Goal: Information Seeking & Learning: Learn about a topic

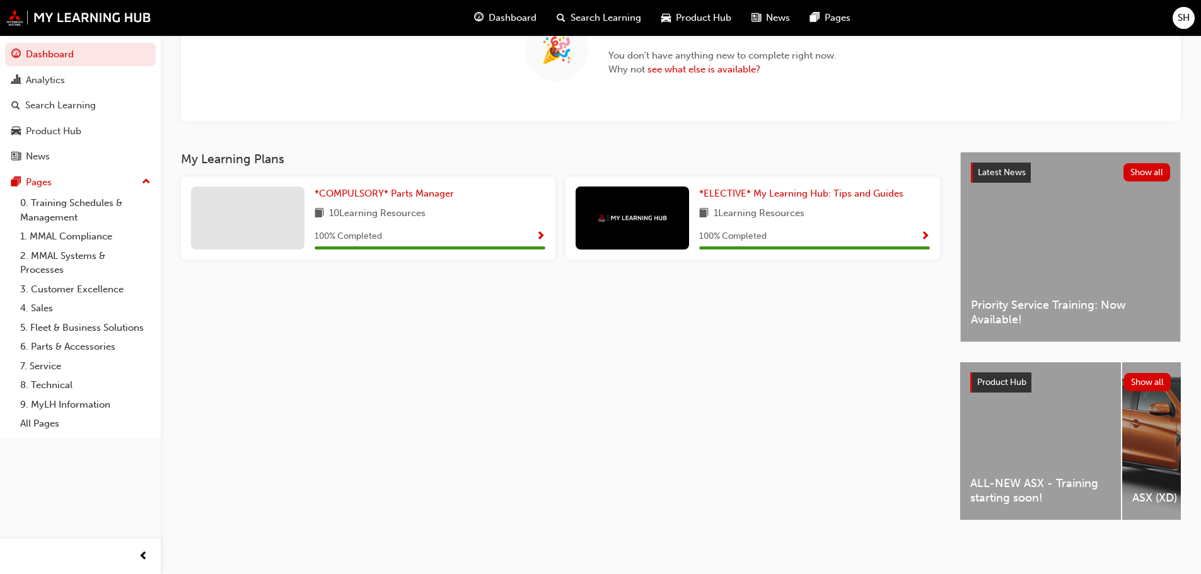
scroll to position [141, 0]
click at [1083, 419] on div "ALL-NEW ASX - Training starting soon!" at bounding box center [1040, 441] width 161 height 158
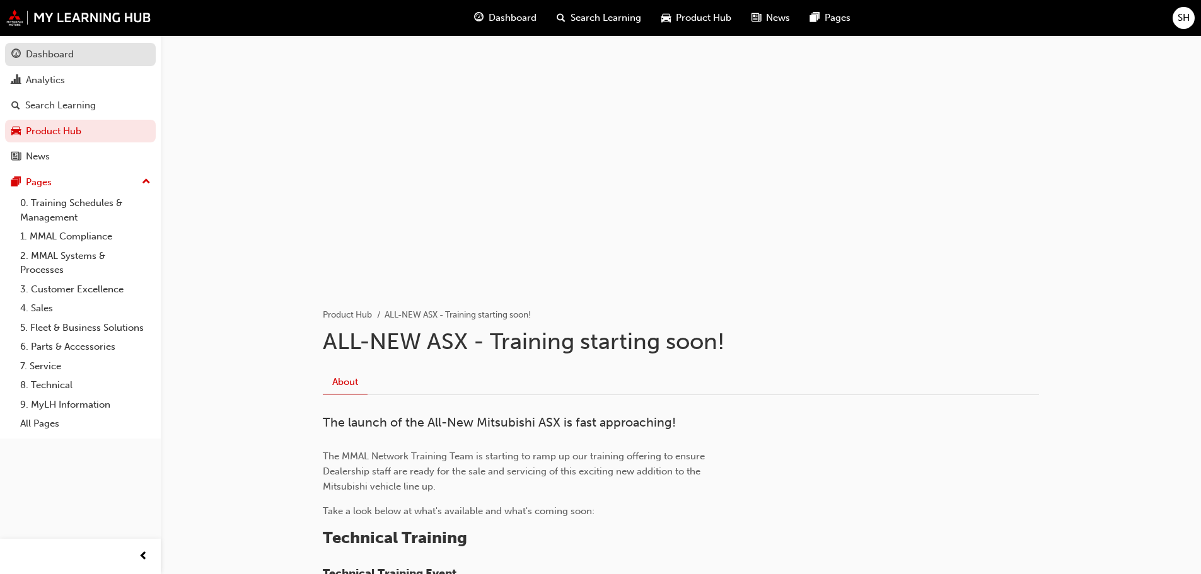
click at [71, 62] on div "Dashboard" at bounding box center [80, 55] width 138 height 16
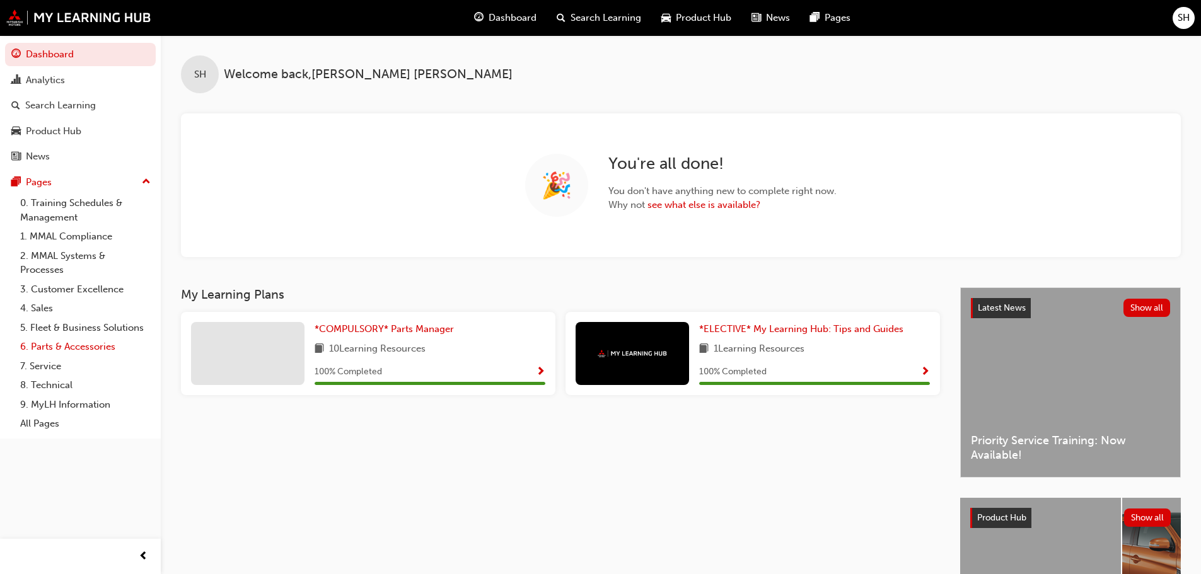
click at [71, 344] on link "6. Parts & Accessories" at bounding box center [85, 347] width 141 height 20
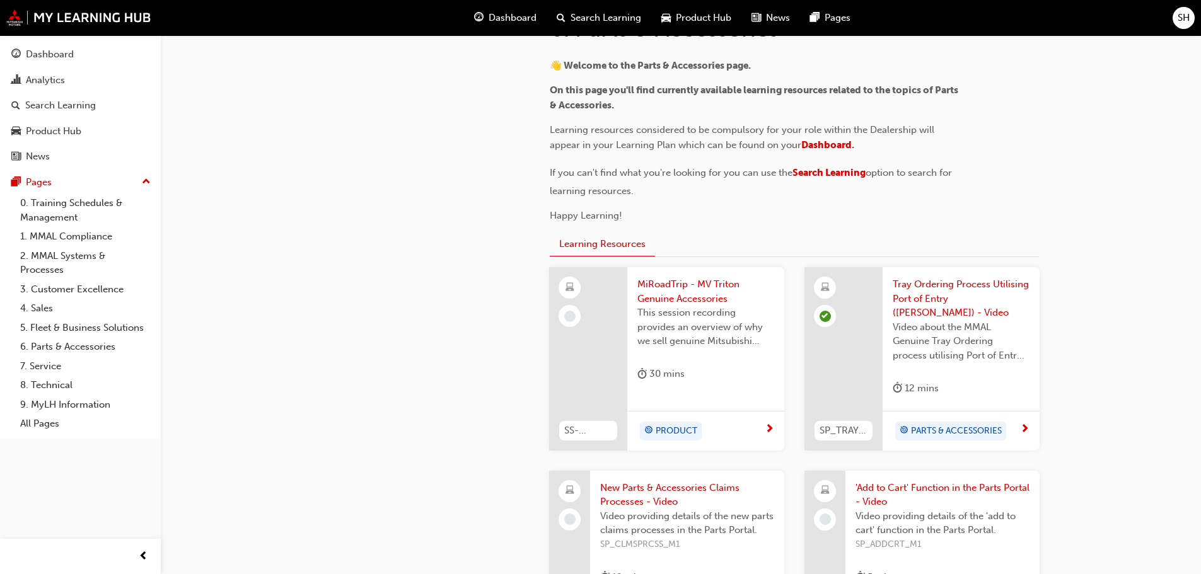
scroll to position [315, 0]
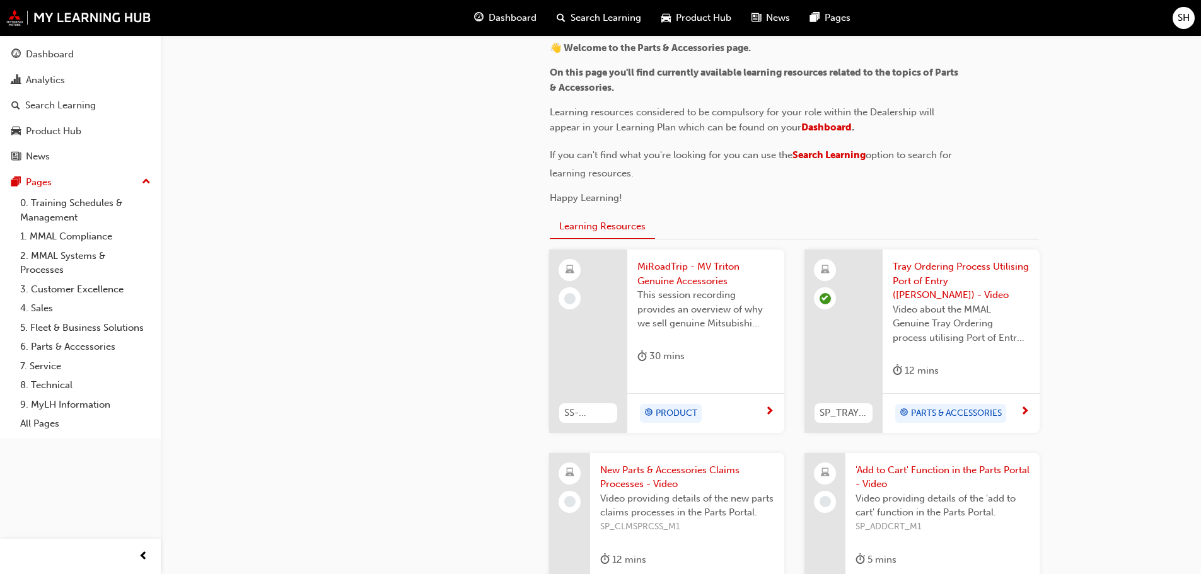
click at [692, 407] on span "PRODUCT" at bounding box center [677, 414] width 42 height 14
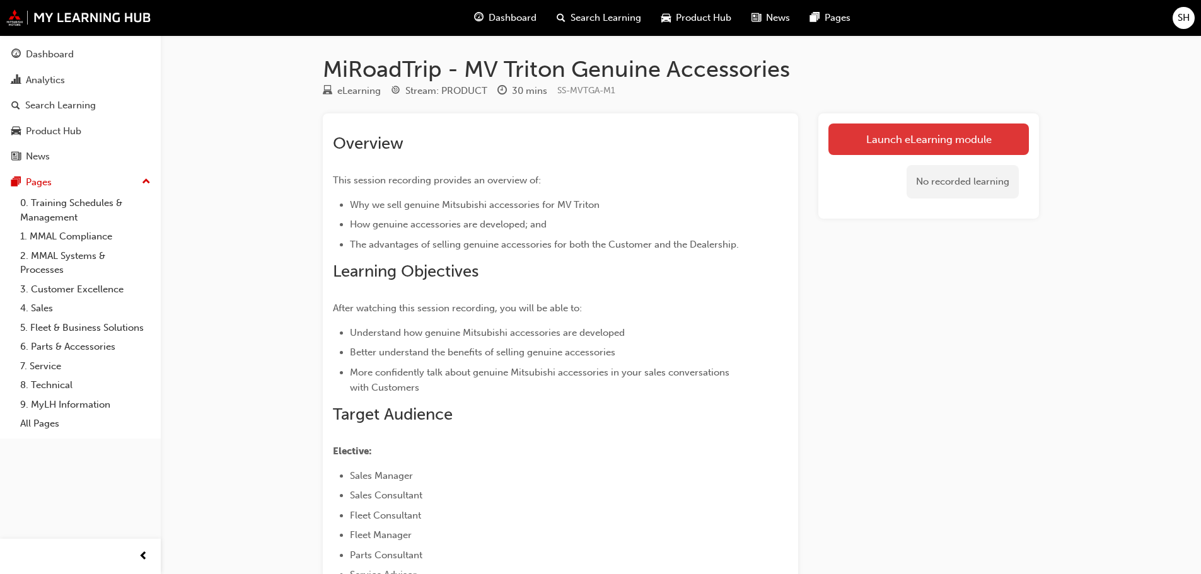
click at [906, 136] on link "Launch eLearning module" at bounding box center [928, 140] width 200 height 32
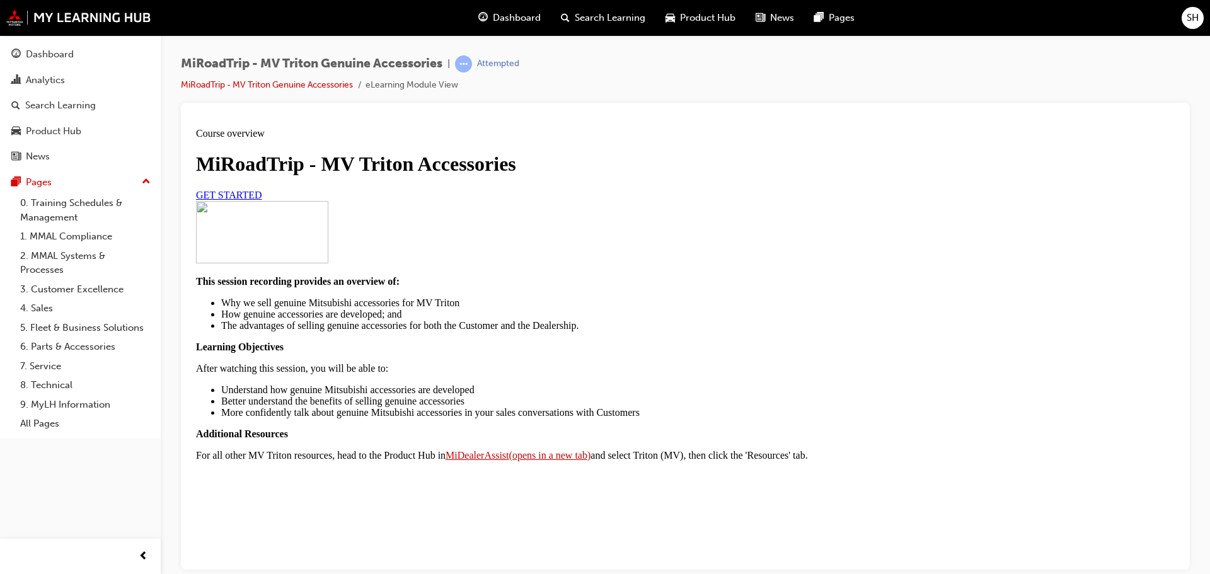
click at [262, 200] on link "GET STARTED" at bounding box center [229, 194] width 66 height 11
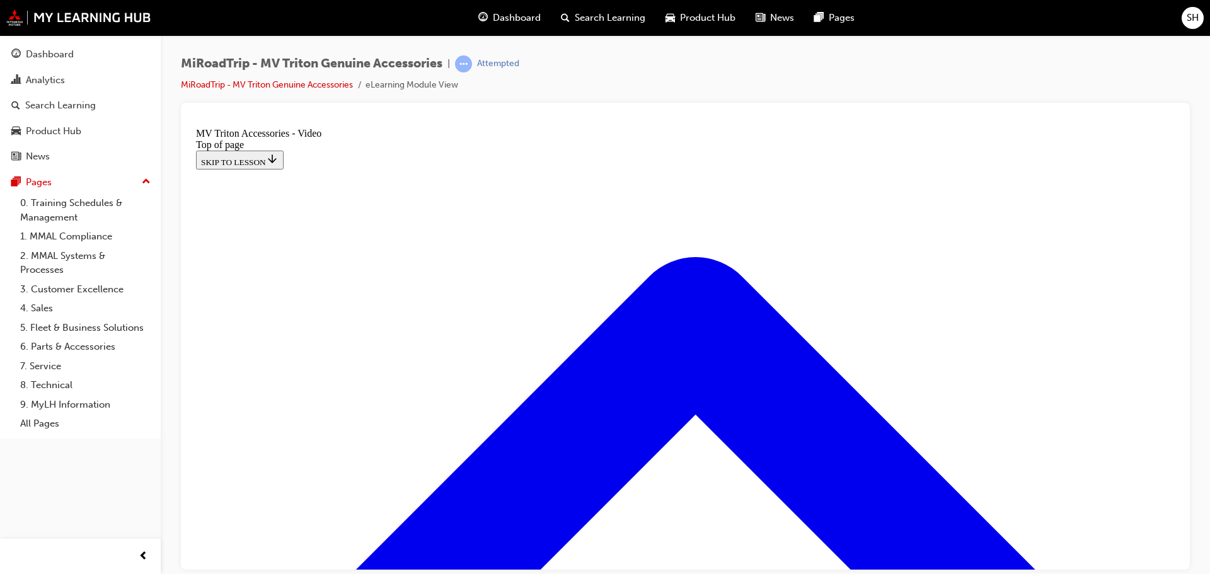
scroll to position [156, 0]
drag, startPoint x: 674, startPoint y: 342, endPoint x: 621, endPoint y: 348, distance: 53.3
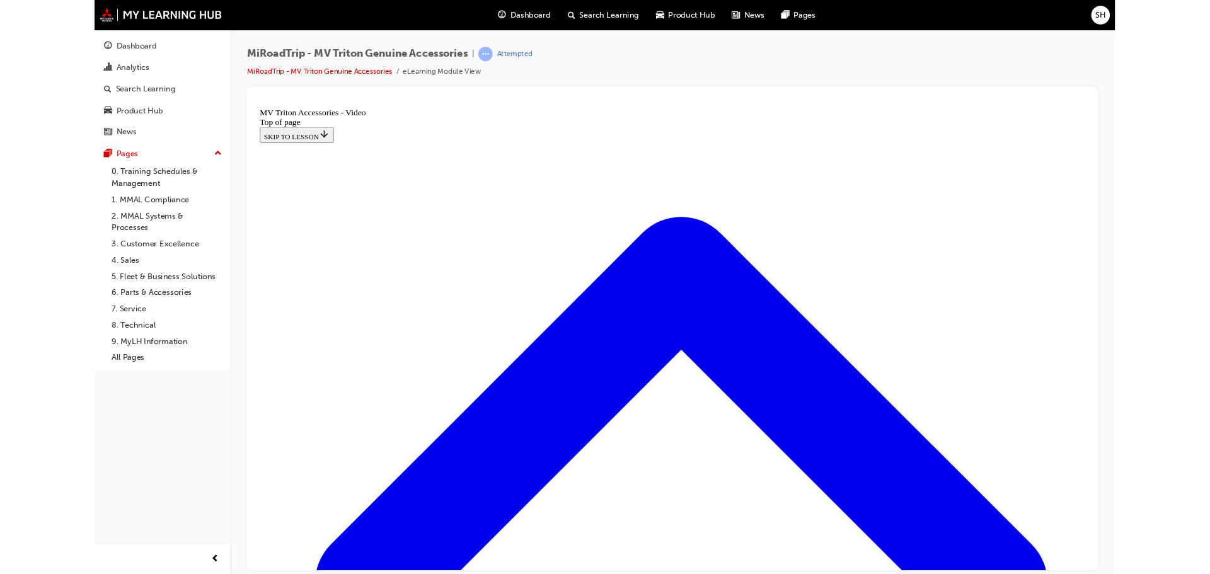
scroll to position [49, 0]
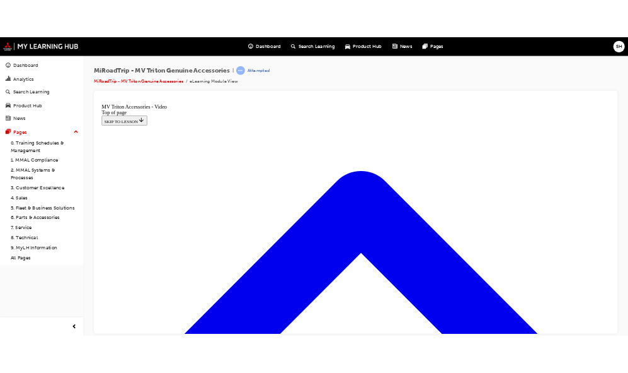
scroll to position [172, 0]
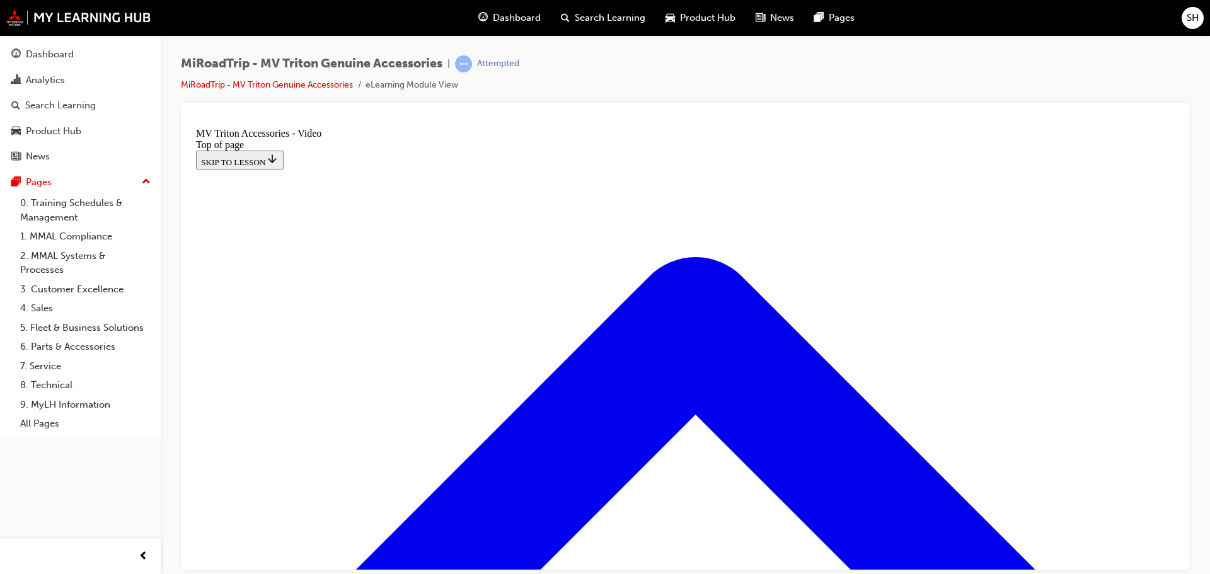
click at [52, 50] on div "Dashboard" at bounding box center [50, 54] width 48 height 14
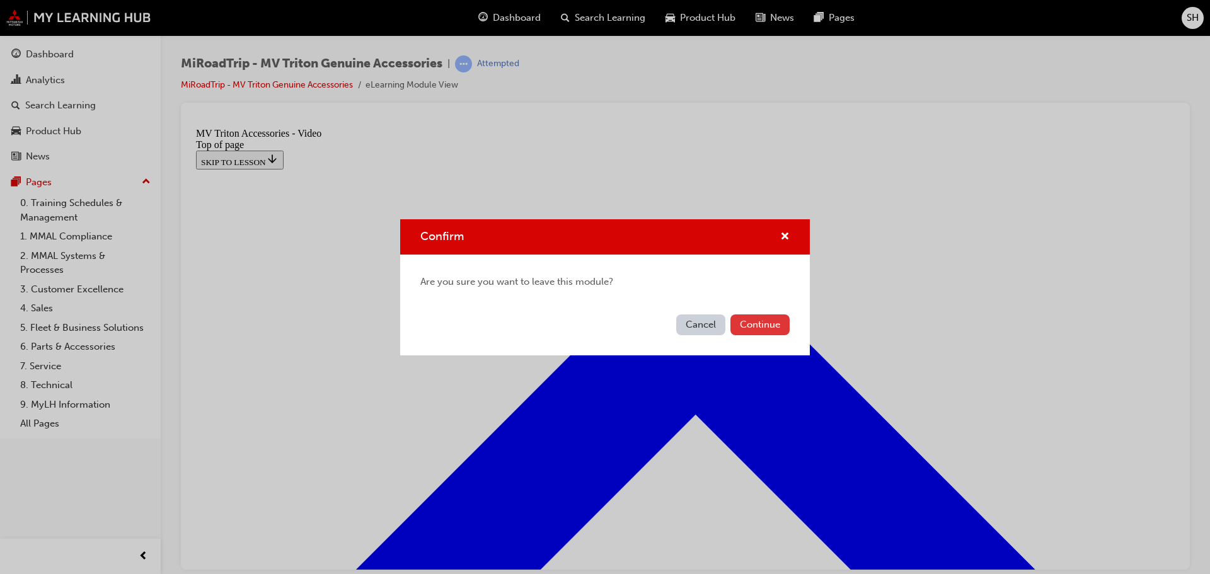
click at [751, 323] on button "Continue" at bounding box center [760, 325] width 59 height 21
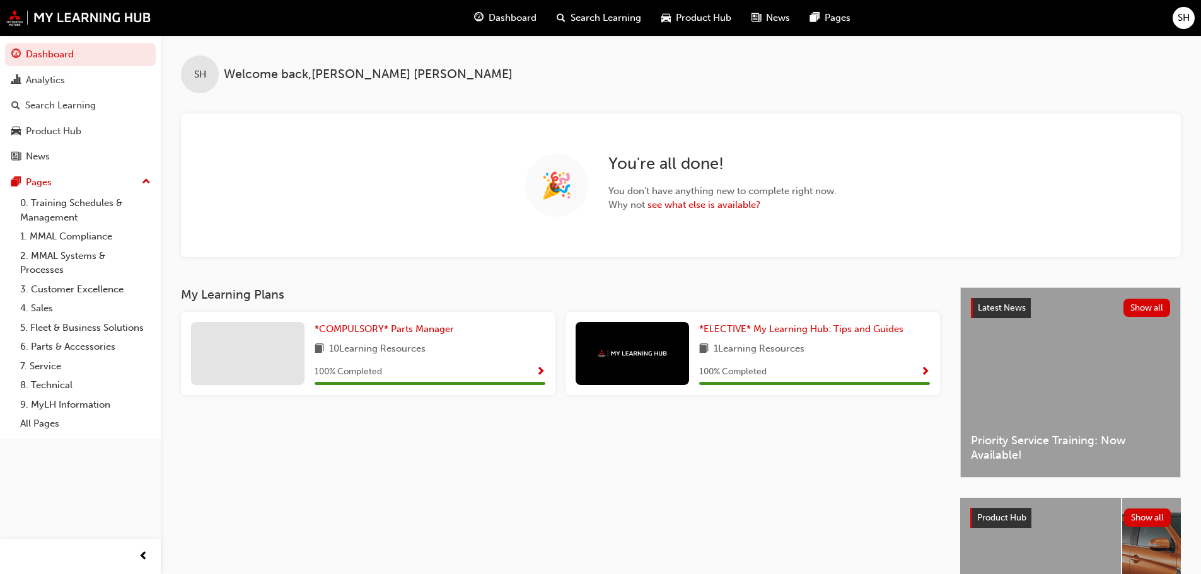
click at [1131, 71] on div "SH Welcome back , [PERSON_NAME]" at bounding box center [681, 64] width 1040 height 58
